Goal: Task Accomplishment & Management: Manage account settings

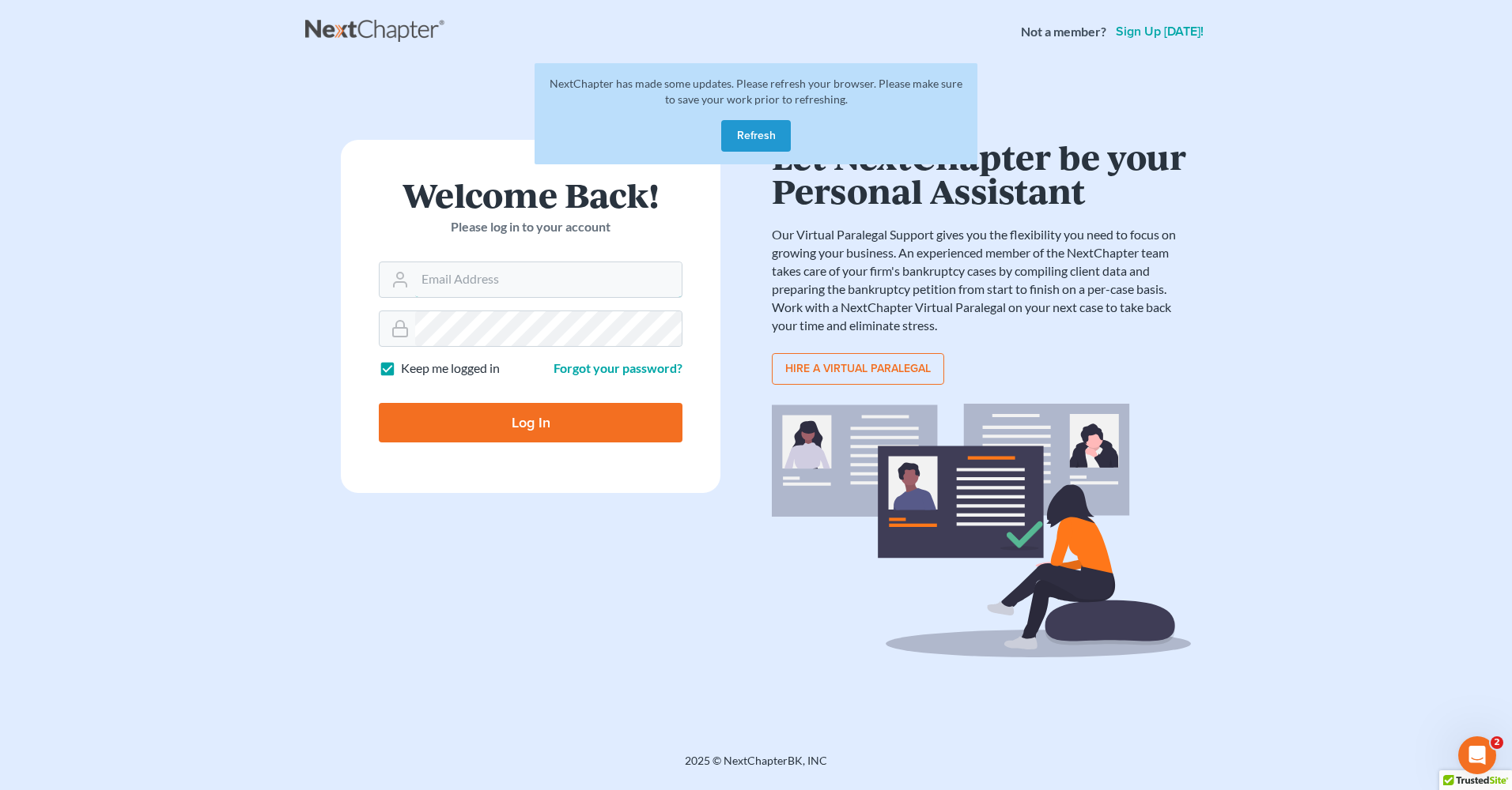
type input "lpierce.blp@comcast.net"
click at [554, 419] on input "Log In" at bounding box center [531, 423] width 304 height 40
type input "Thinking..."
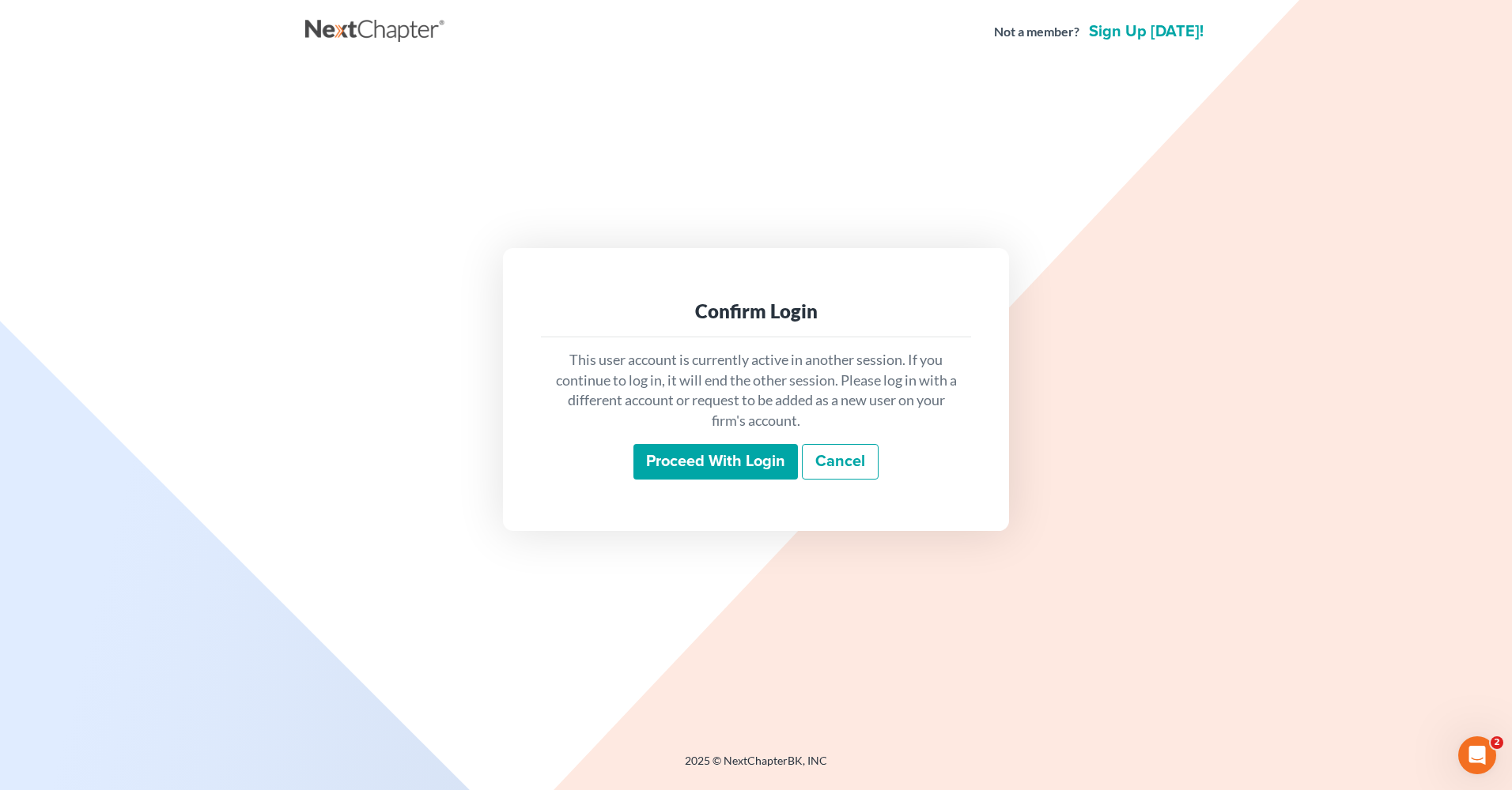
click at [1204, 570] on div "Confirm Login This user account is currently active in another session. If you …" at bounding box center [756, 389] width 902 height 651
